Goal: Task Accomplishment & Management: Manage account settings

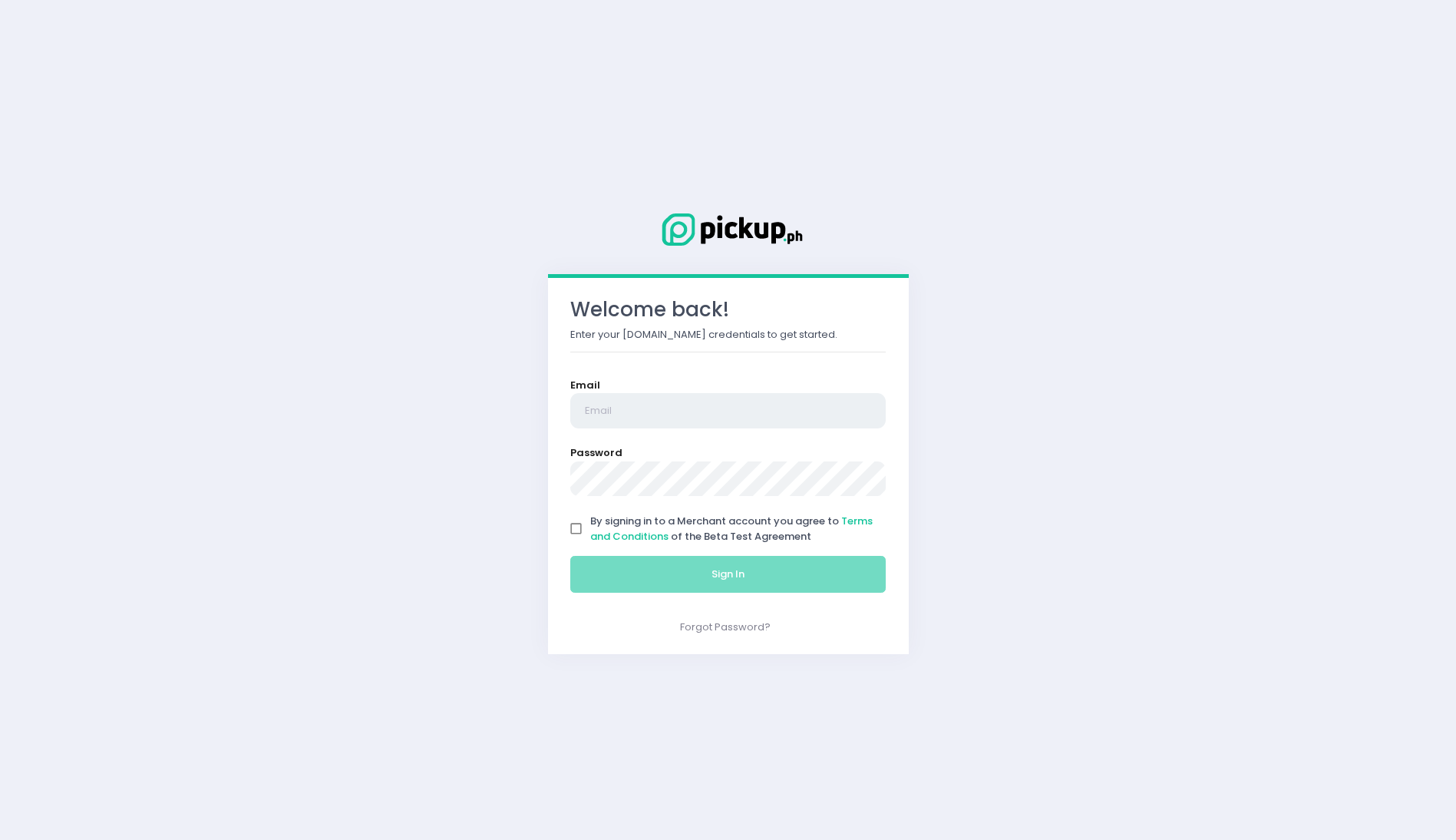
type input "[EMAIL_ADDRESS][DOMAIN_NAME]"
click at [699, 522] on span "By signing in to a Merchant account you agree to Terms and Conditions of the Be…" at bounding box center [731, 528] width 283 height 30
click at [591, 522] on input "By signing in to a Merchant account you agree to Terms and Conditions of the Be…" at bounding box center [576, 528] width 29 height 29
checkbox input "true"
click at [723, 561] on button "Sign In" at bounding box center [728, 574] width 316 height 37
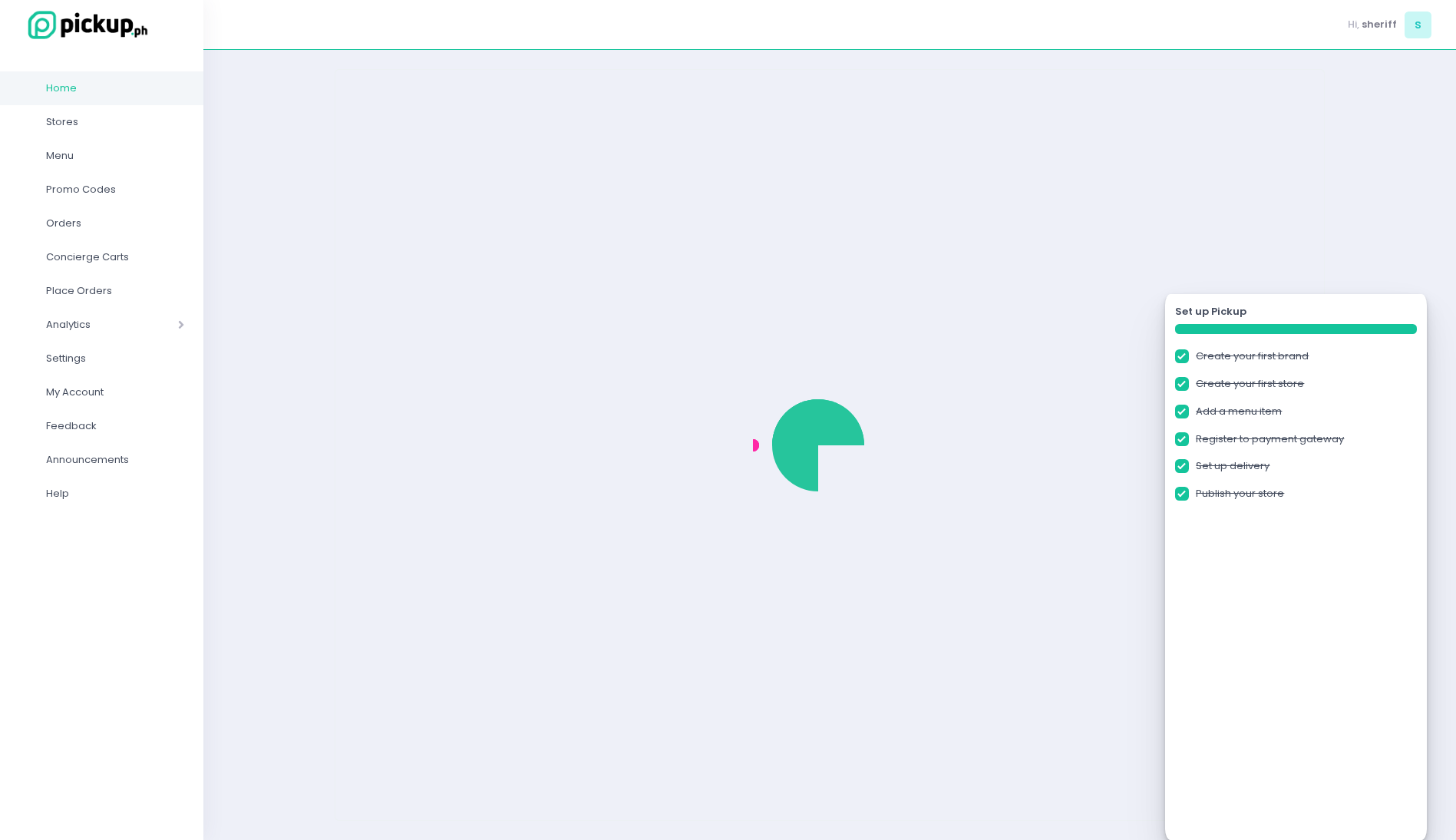
checkbox input "true"
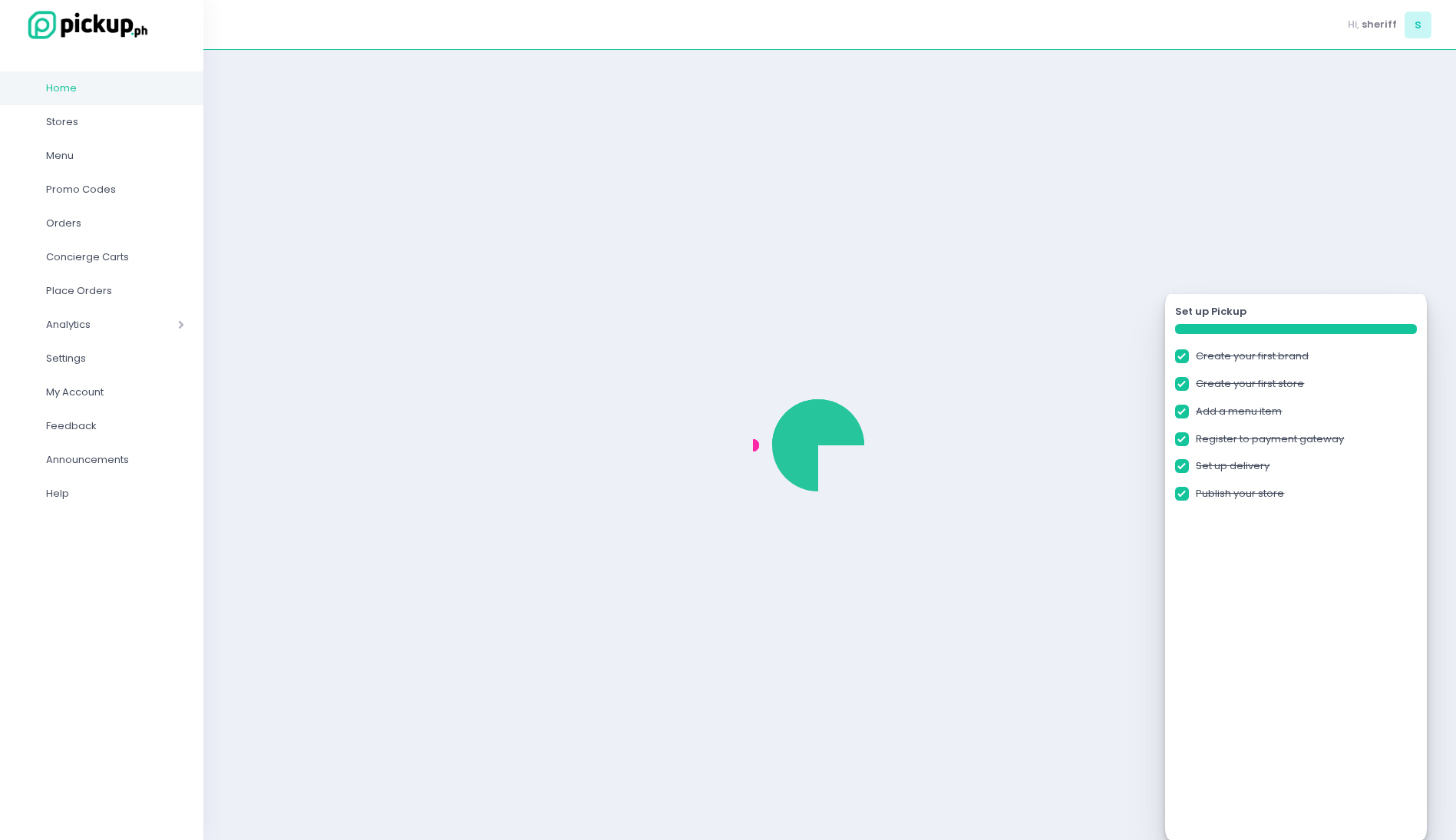
checkbox input "true"
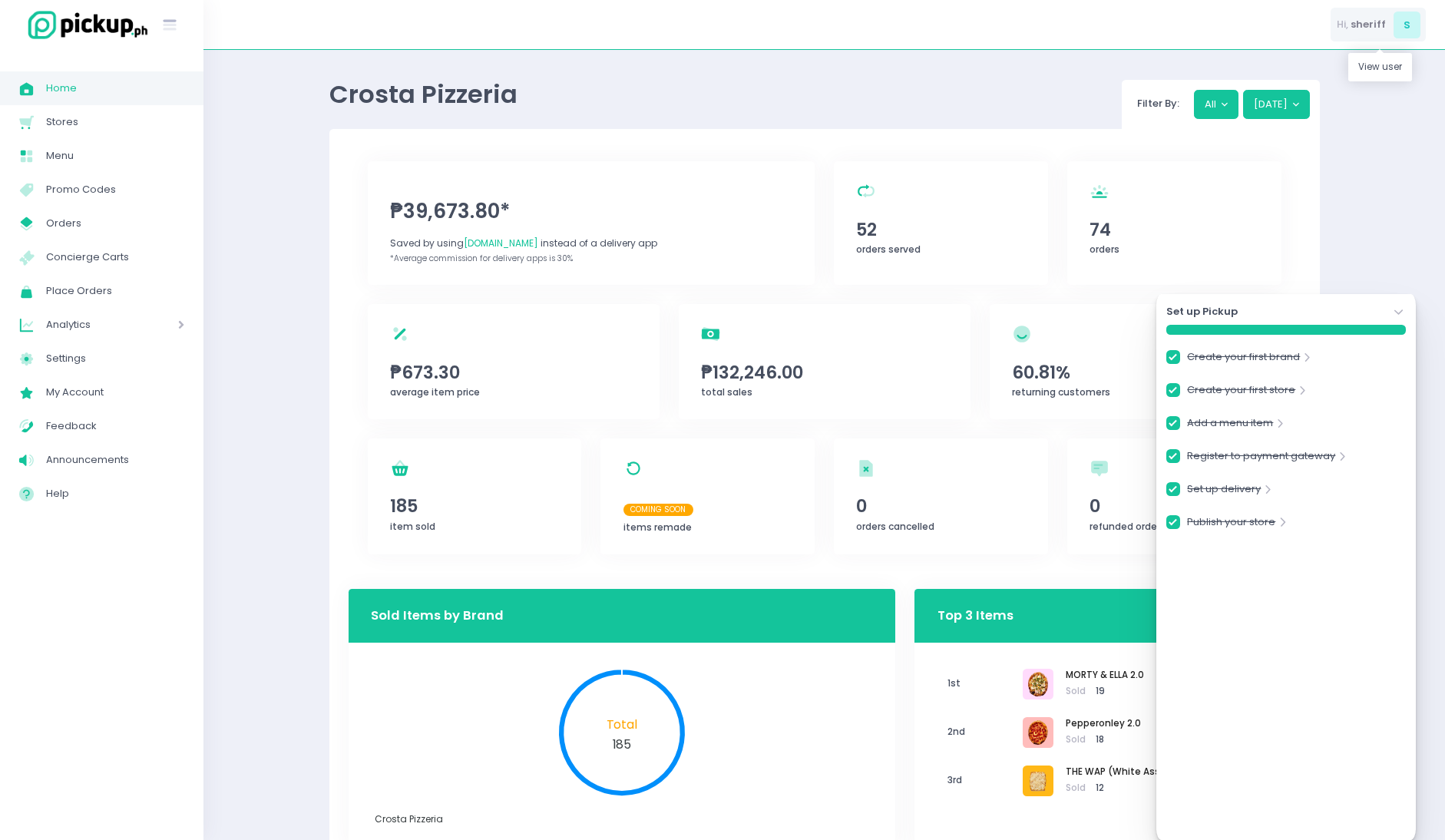
click at [1362, 29] on span "sheriff" at bounding box center [1368, 24] width 35 height 16
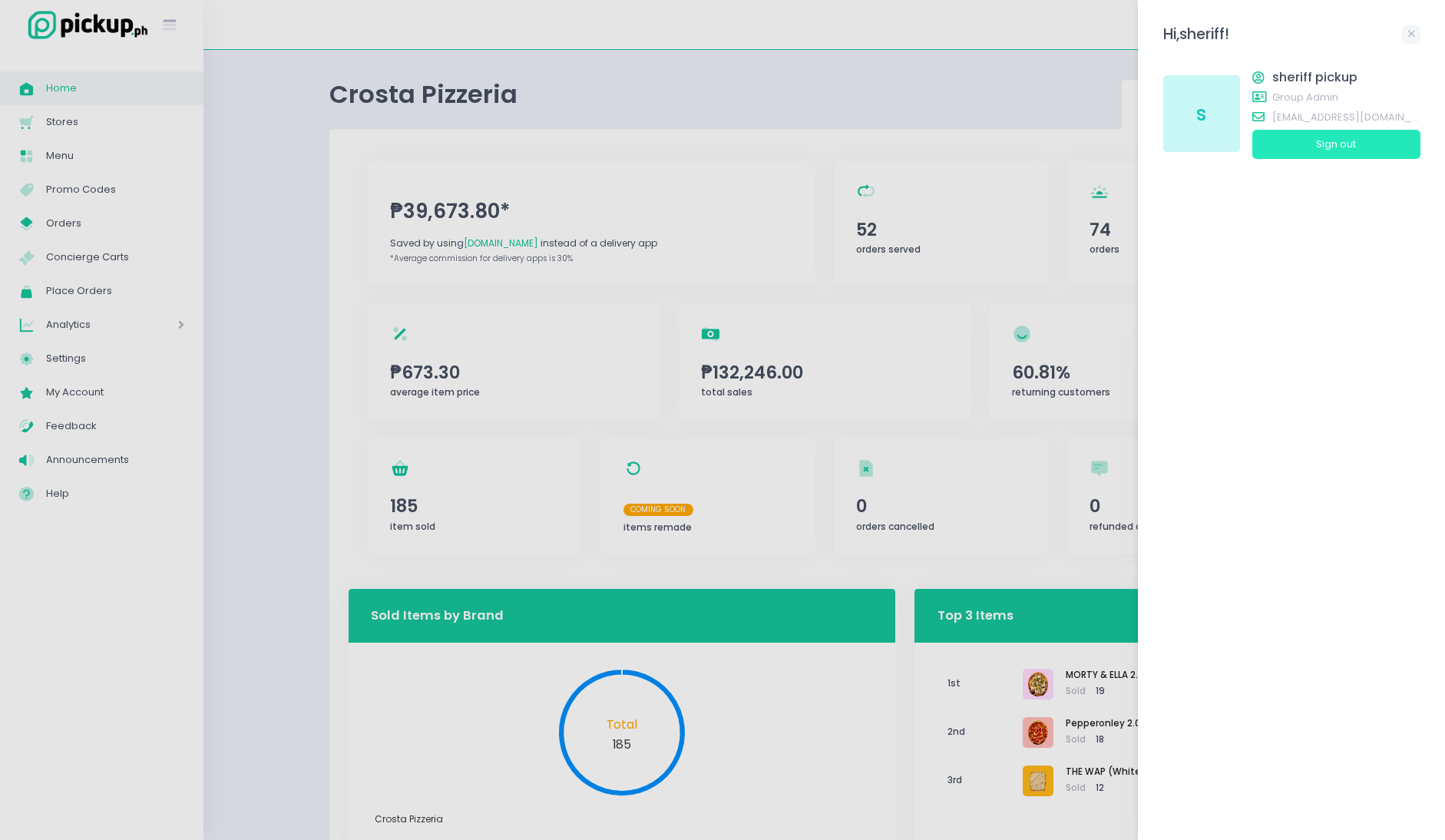
click at [1311, 140] on button "Sign out" at bounding box center [1336, 143] width 168 height 29
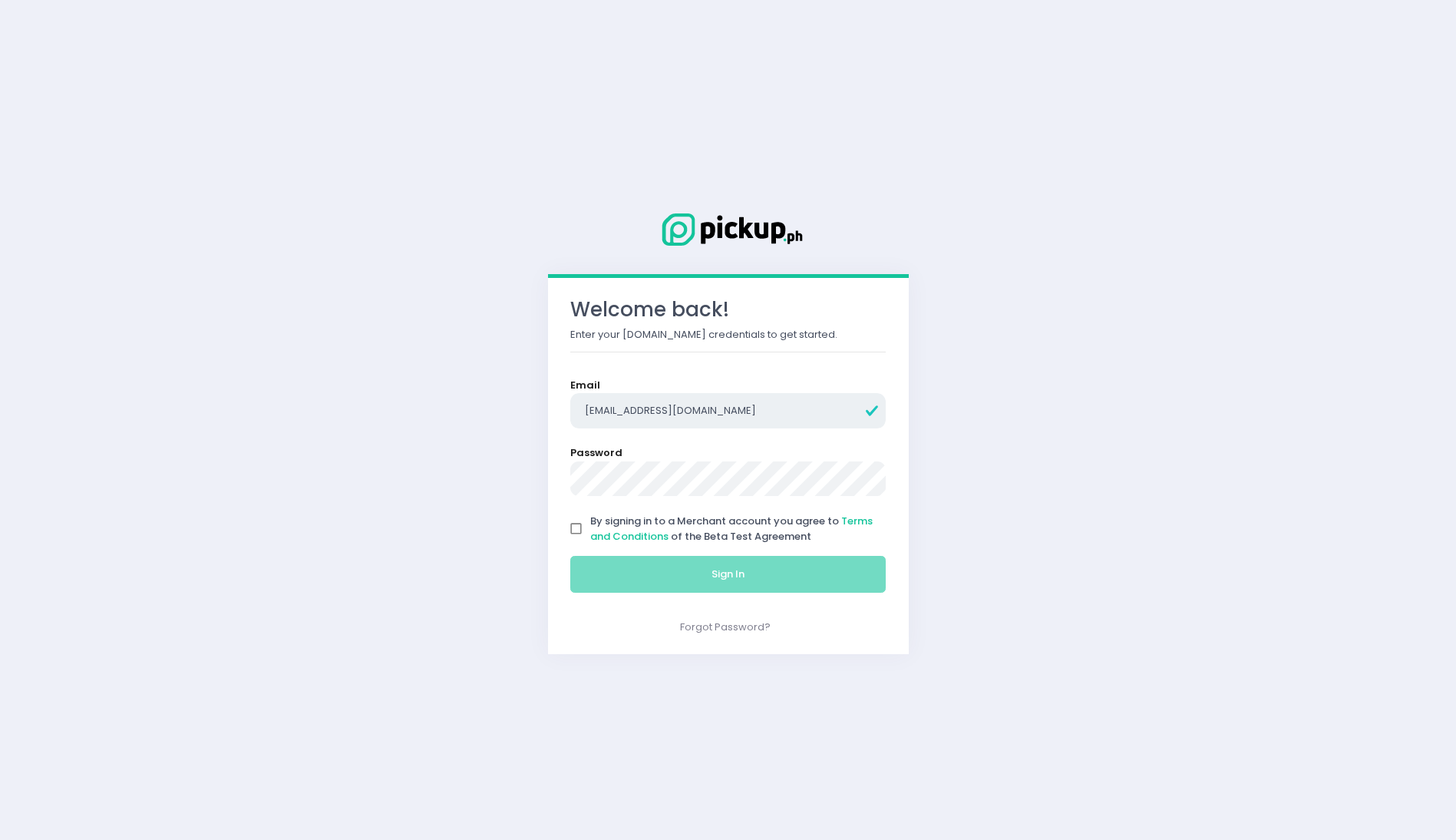
click at [748, 417] on input "[EMAIL_ADDRESS][DOMAIN_NAME]" at bounding box center [728, 411] width 316 height 35
type input "[EMAIL_ADDRESS][DOMAIN_NAME]"
click at [718, 528] on span "By signing in to a Merchant account you agree to Terms and Conditions of the Be…" at bounding box center [731, 528] width 283 height 30
click at [591, 528] on input "By signing in to a Merchant account you agree to Terms and Conditions of the Be…" at bounding box center [576, 528] width 29 height 29
checkbox input "true"
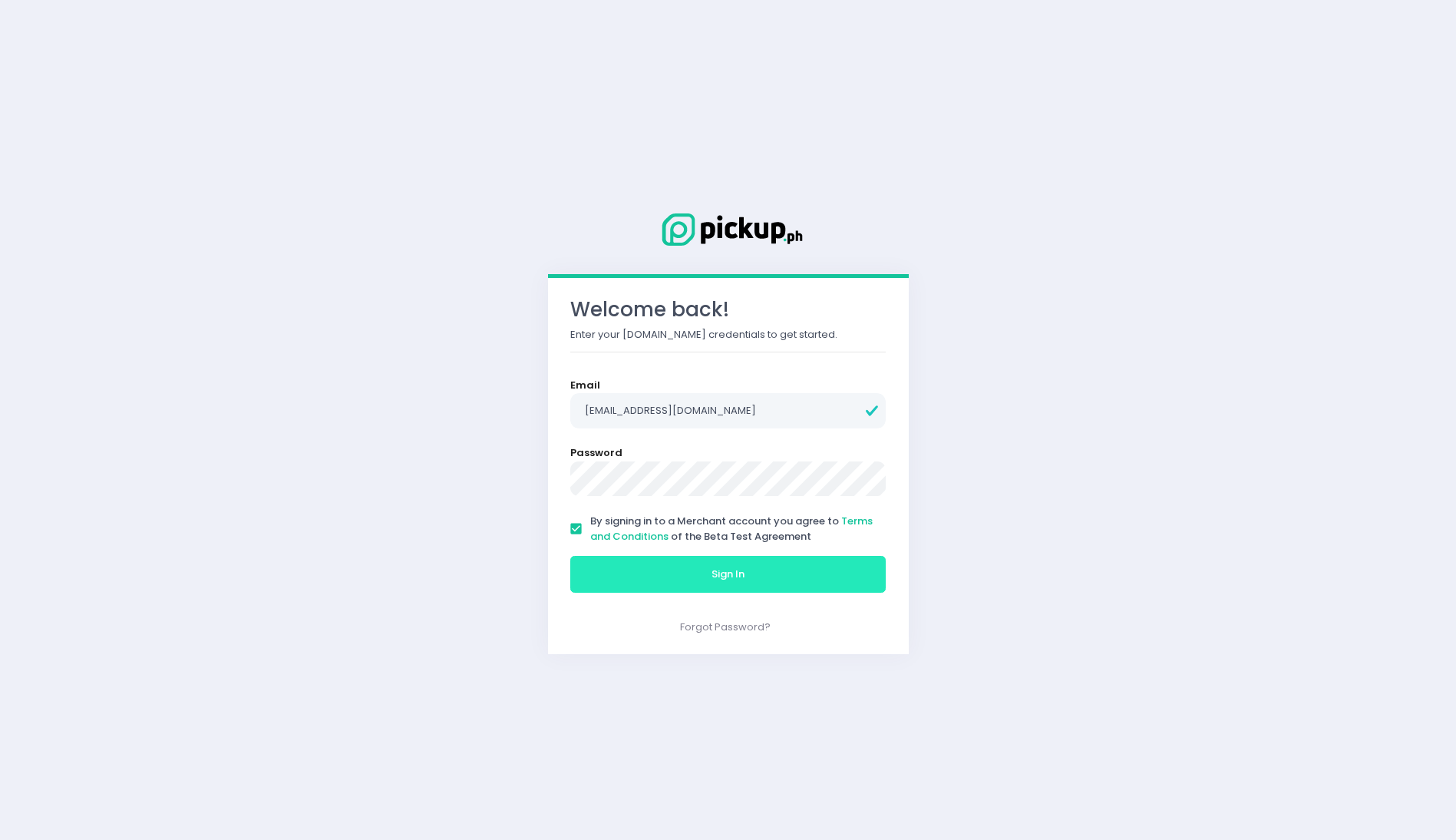
click at [734, 567] on span "Sign In" at bounding box center [728, 574] width 33 height 15
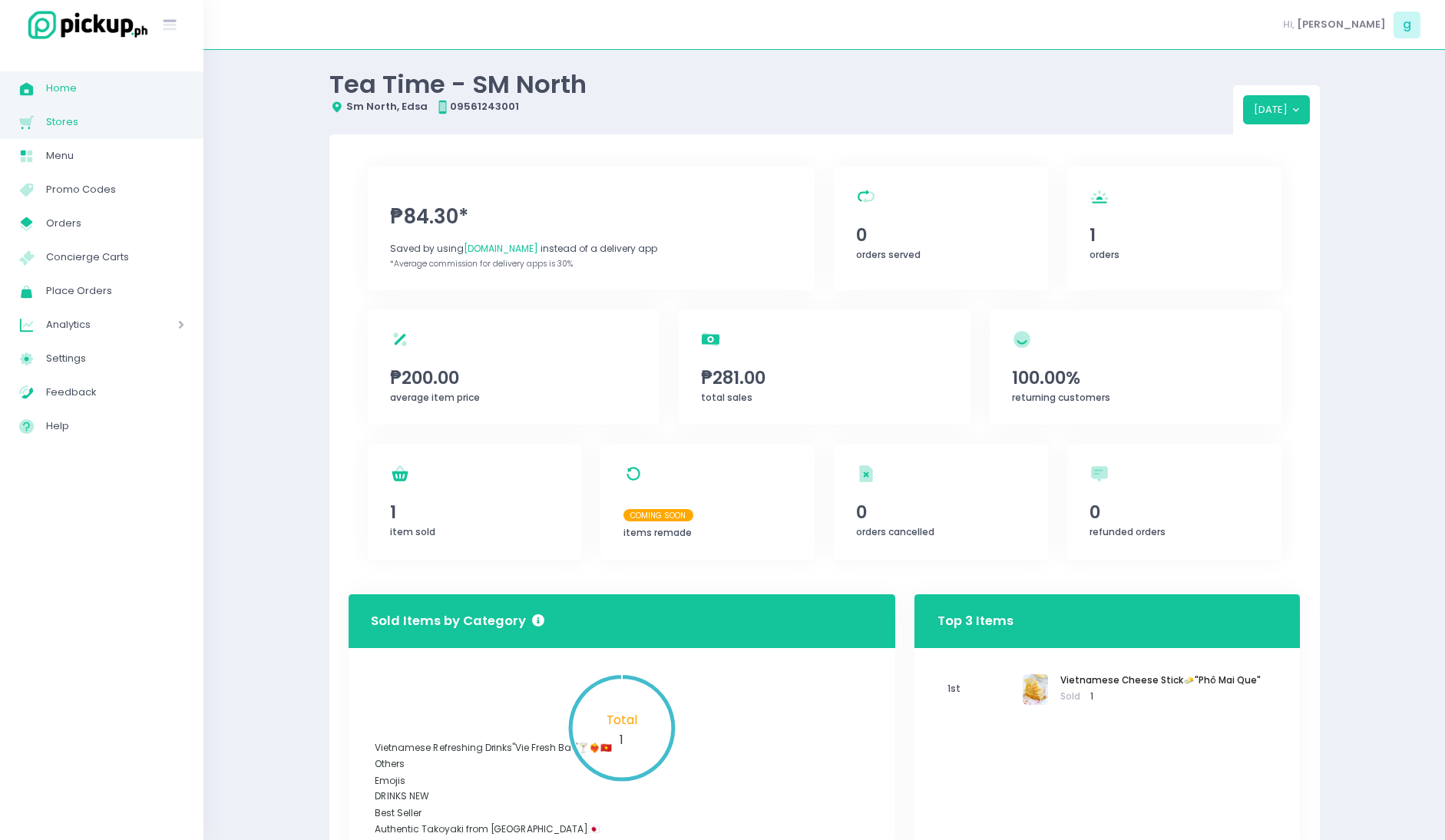
click at [94, 129] on span "Stores" at bounding box center [115, 122] width 138 height 20
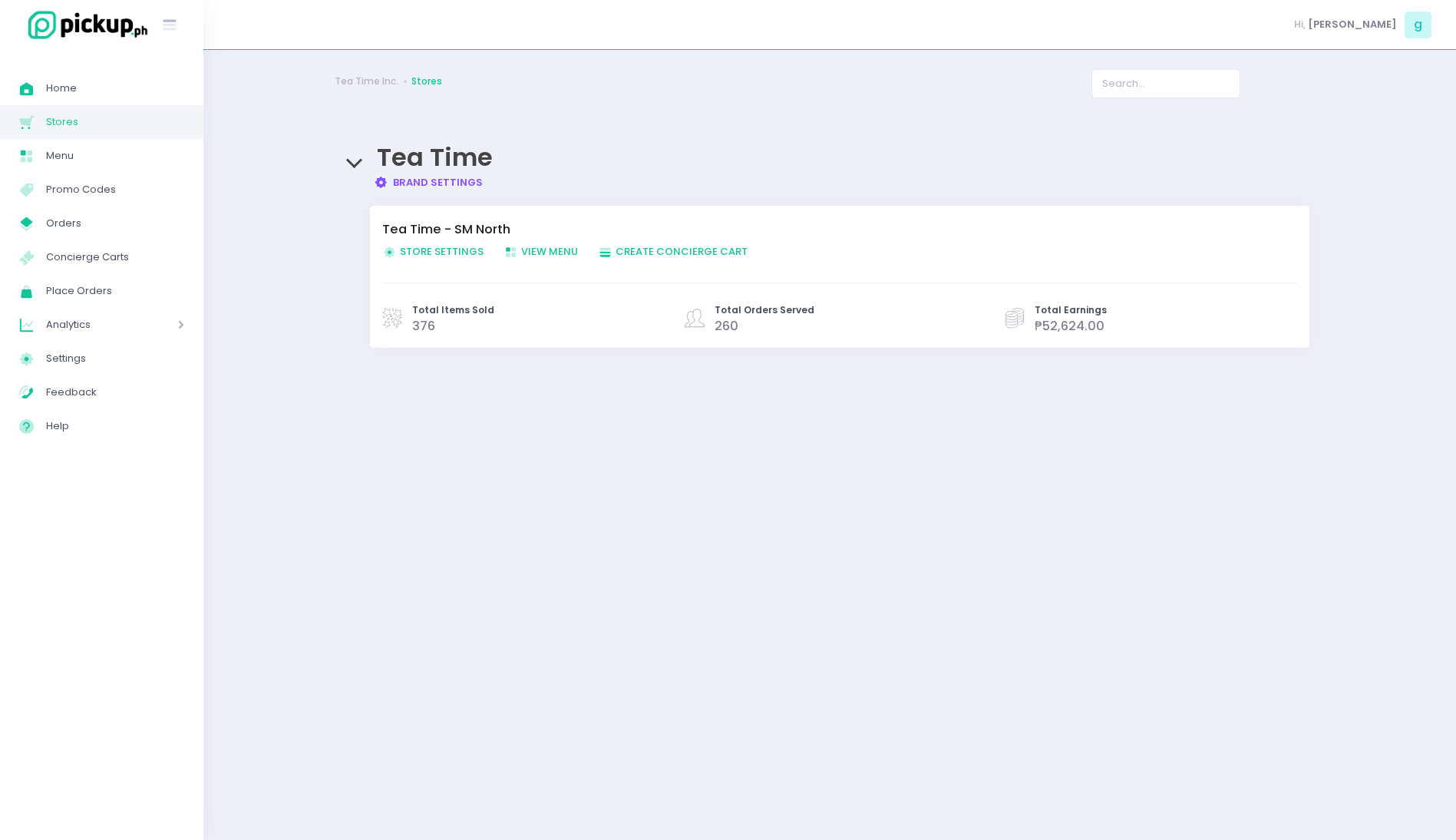
click at [433, 244] on span "Store Settings Created with Sketch. Store Settings" at bounding box center [433, 251] width 101 height 15
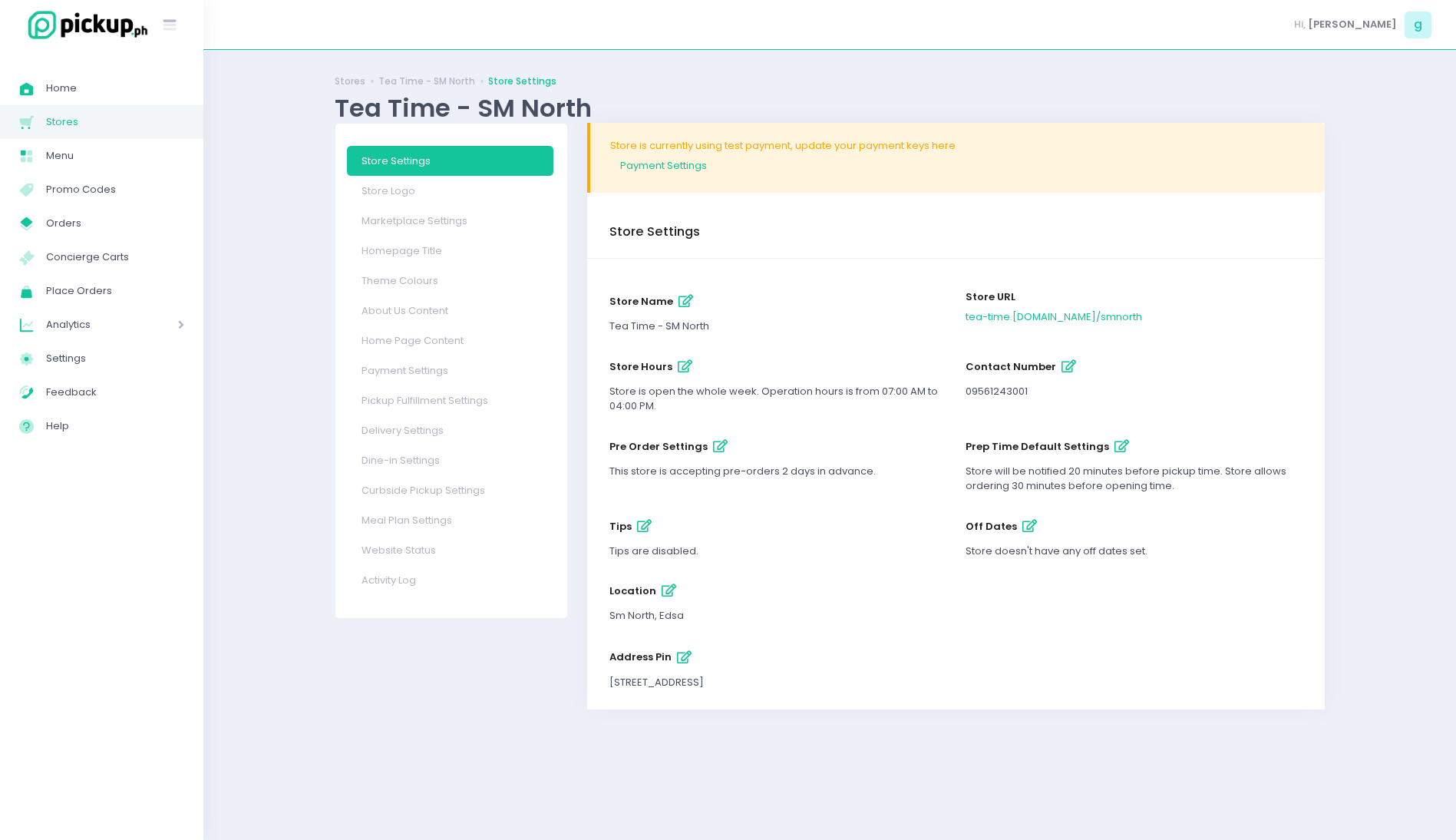
click at [437, 431] on link "Delivery Settings" at bounding box center [450, 430] width 207 height 30
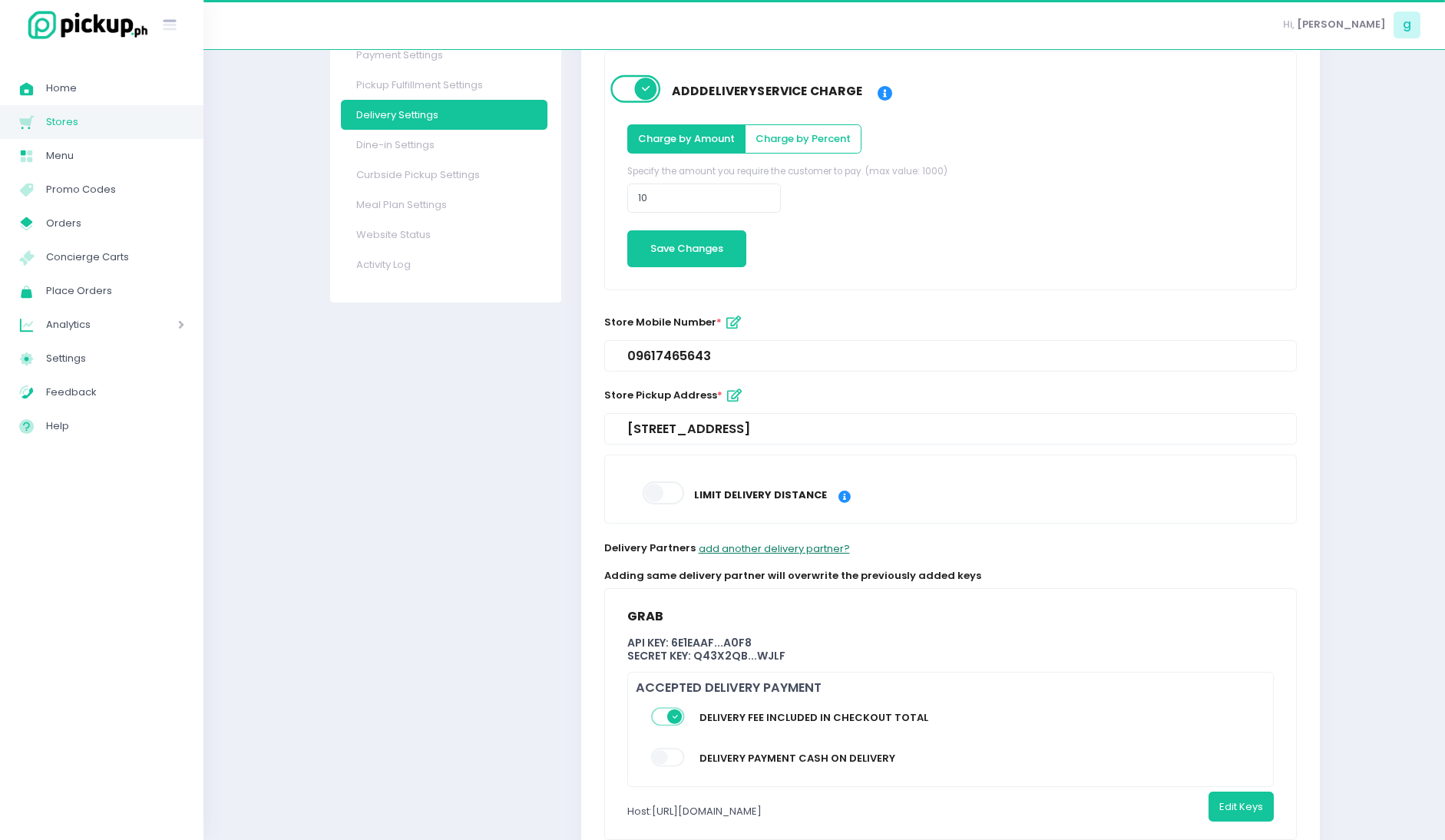
scroll to position [496, 0]
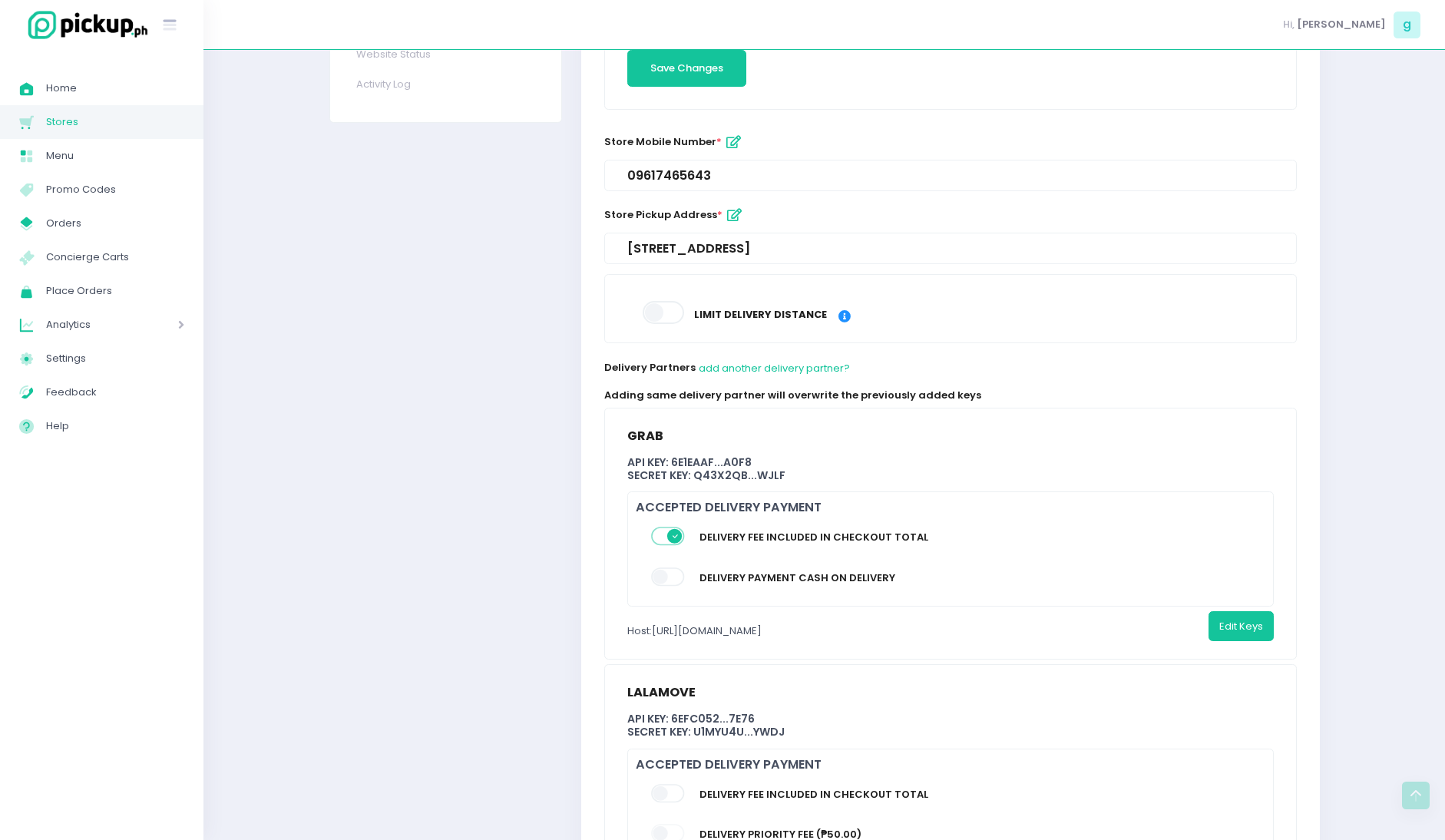
click at [667, 533] on span at bounding box center [669, 537] width 35 height 18
click at [465, 525] on div "Store Settings Store Logo Marketplace Settings Homepage Title Theme Colours Abo…" at bounding box center [445, 298] width 252 height 1344
